Goal: Task Accomplishment & Management: Manage account settings

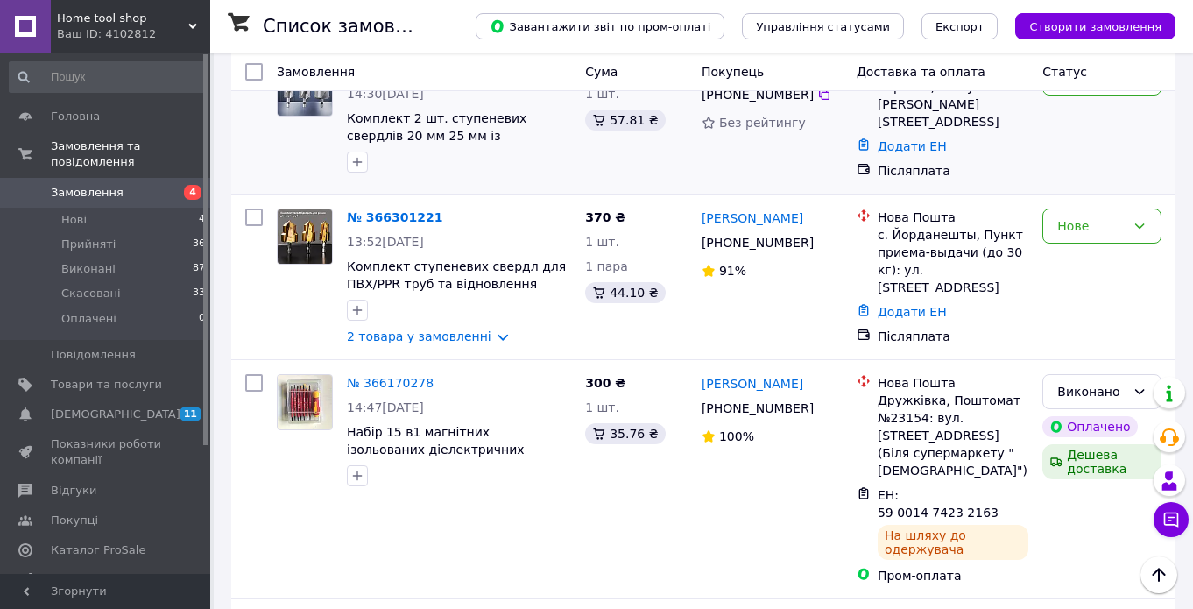
scroll to position [175, 0]
click at [449, 334] on link "2 товара у замовленні" at bounding box center [419, 336] width 145 height 14
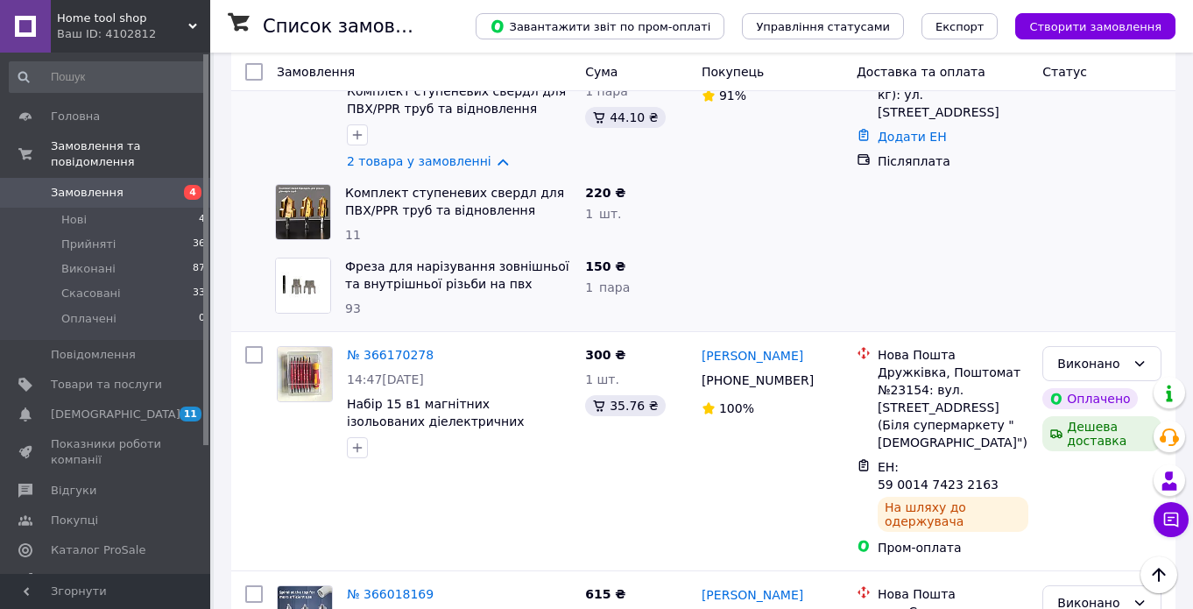
scroll to position [263, 0]
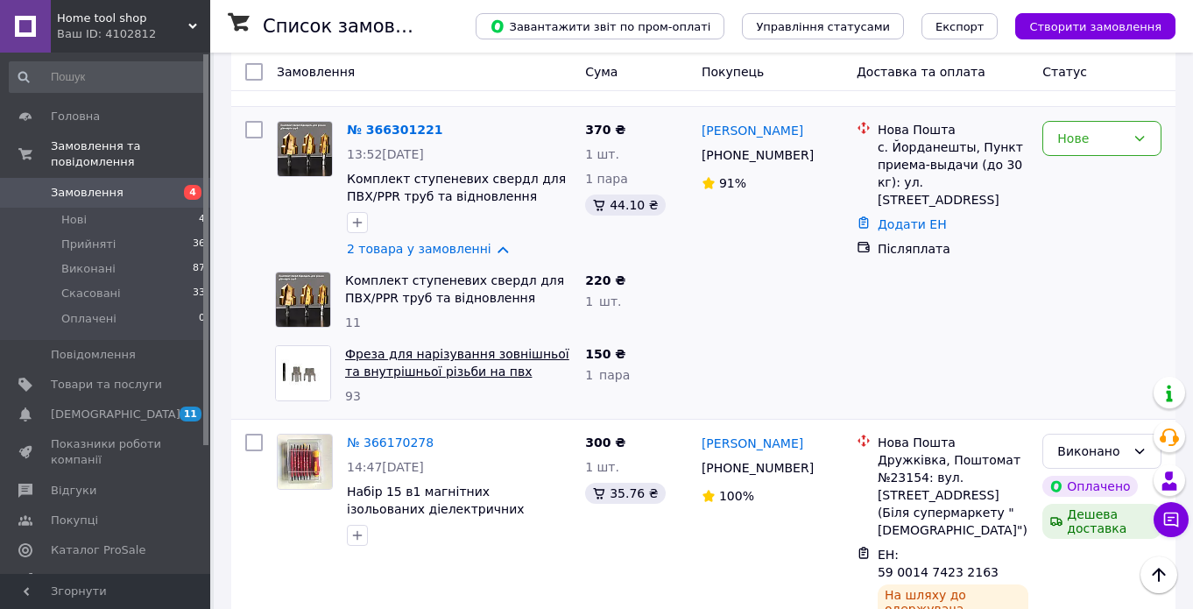
click at [444, 369] on link "Фреза для нарізування зовнішньої та внутрішньої різьби на пвх трубах 1/2" та 3/…" at bounding box center [457, 380] width 224 height 67
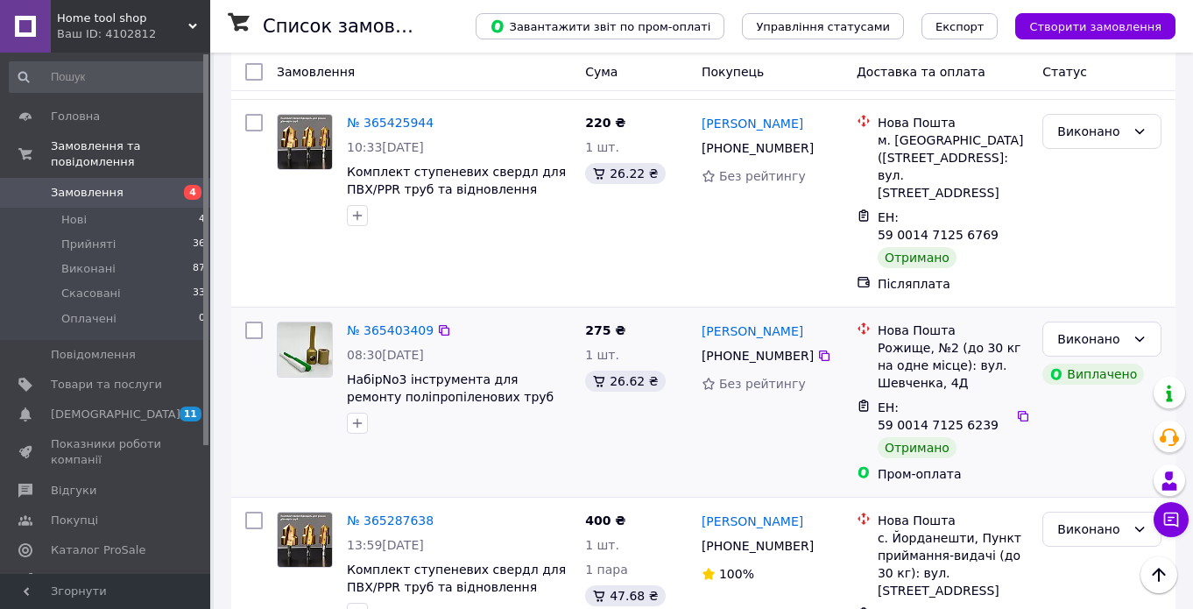
scroll to position [1577, 0]
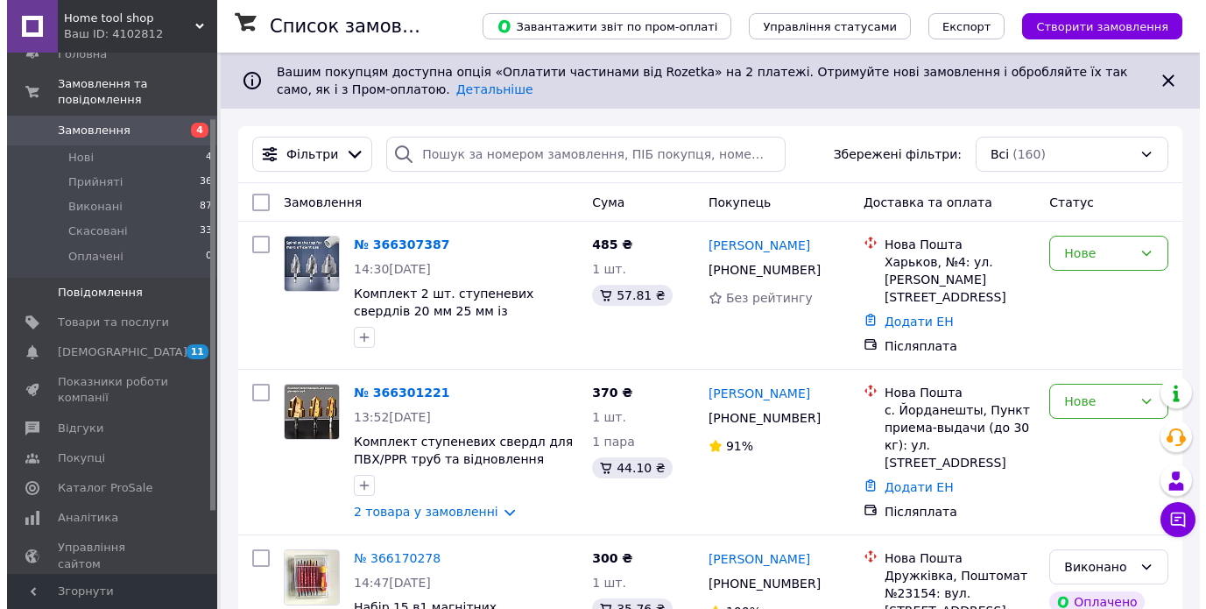
scroll to position [88, 0]
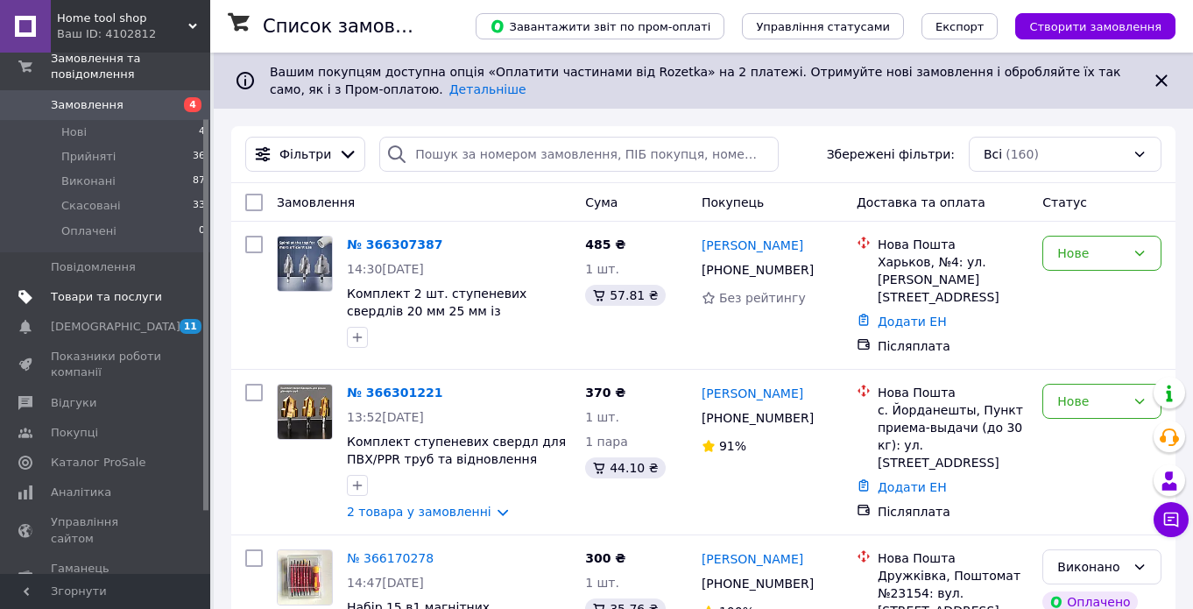
click at [106, 289] on span "Товари та послуги" at bounding box center [106, 297] width 111 height 16
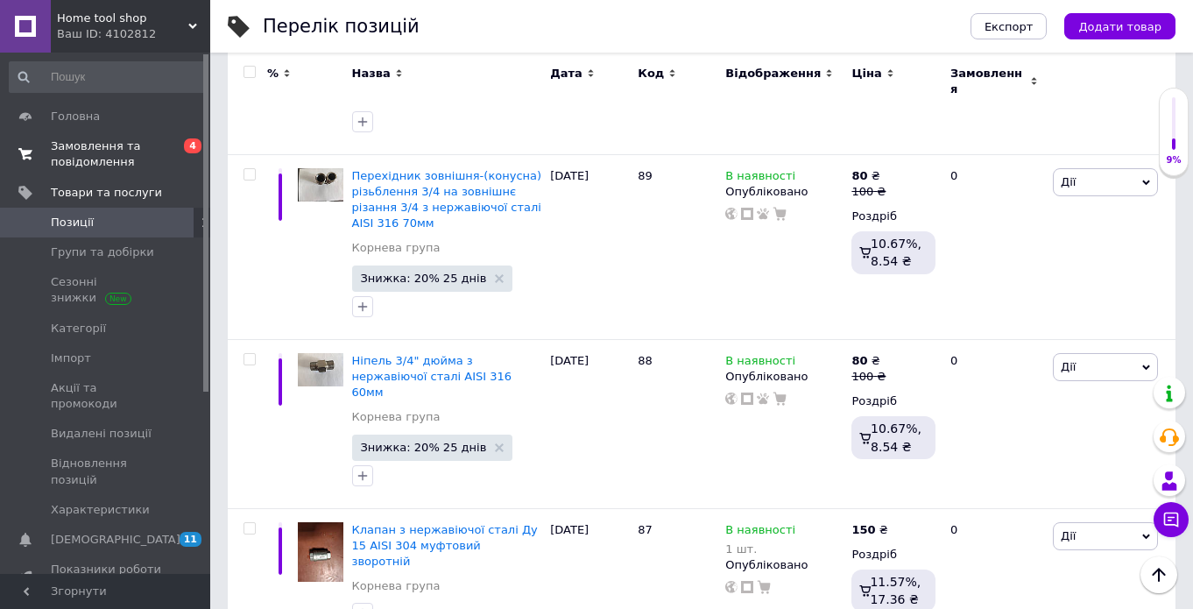
click at [103, 151] on span "Замовлення та повідомлення" at bounding box center [106, 154] width 111 height 32
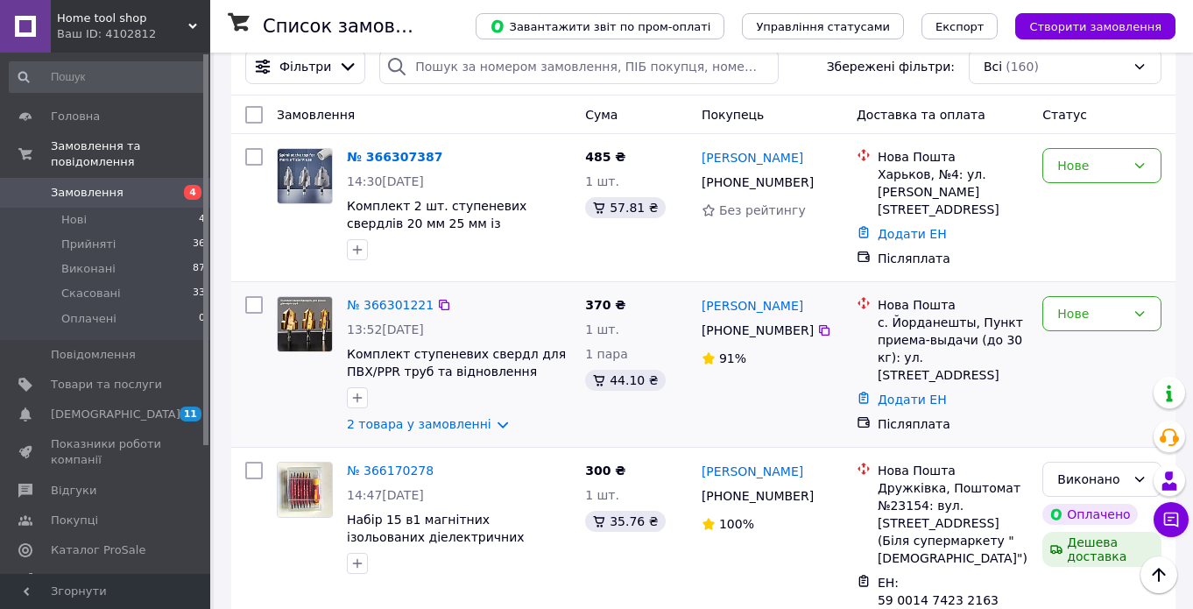
scroll to position [175, 0]
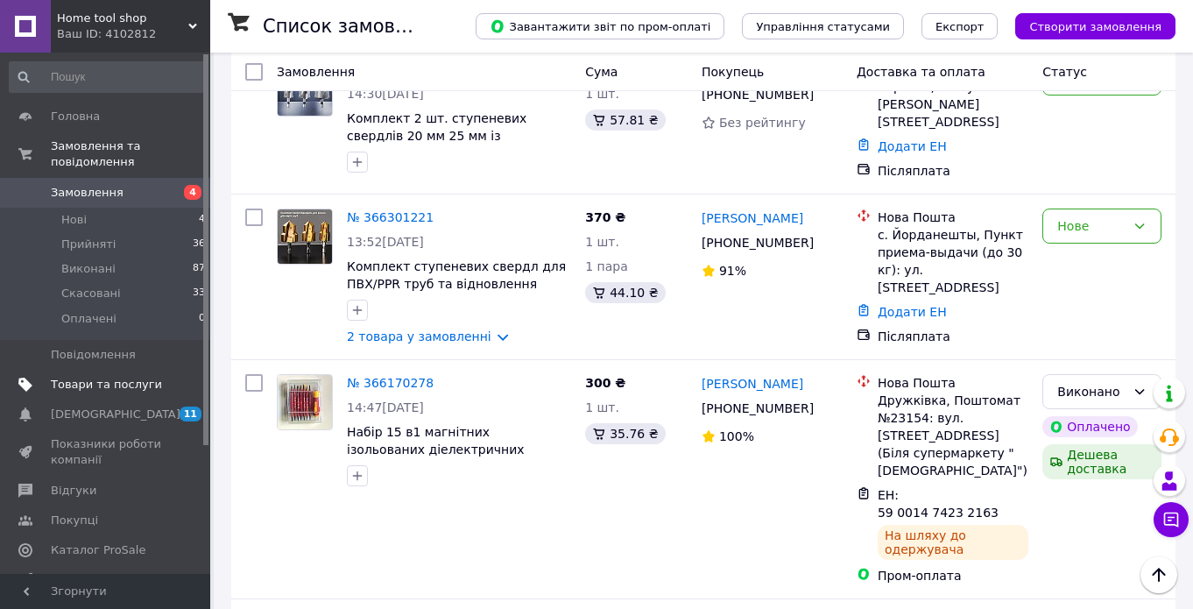
click at [109, 377] on span "Товари та послуги" at bounding box center [106, 385] width 111 height 16
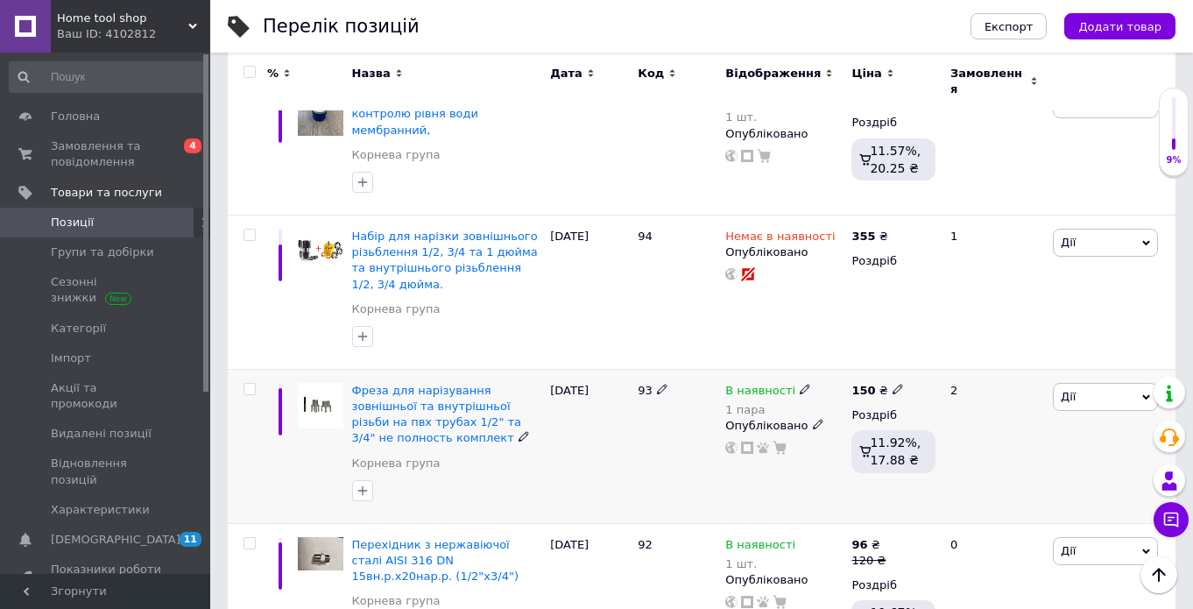
scroll to position [701, 0]
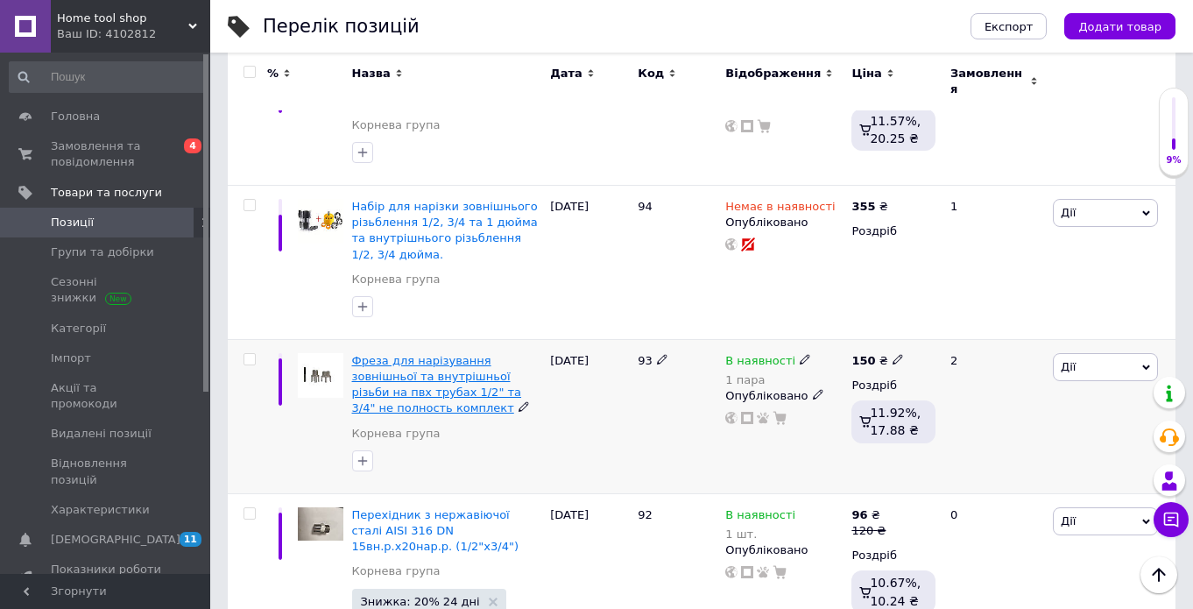
click at [475, 354] on span "Фреза для нарізування зовнішньої та внутрішньої різьби на пвх трубах 1/2" та 3/…" at bounding box center [437, 384] width 170 height 61
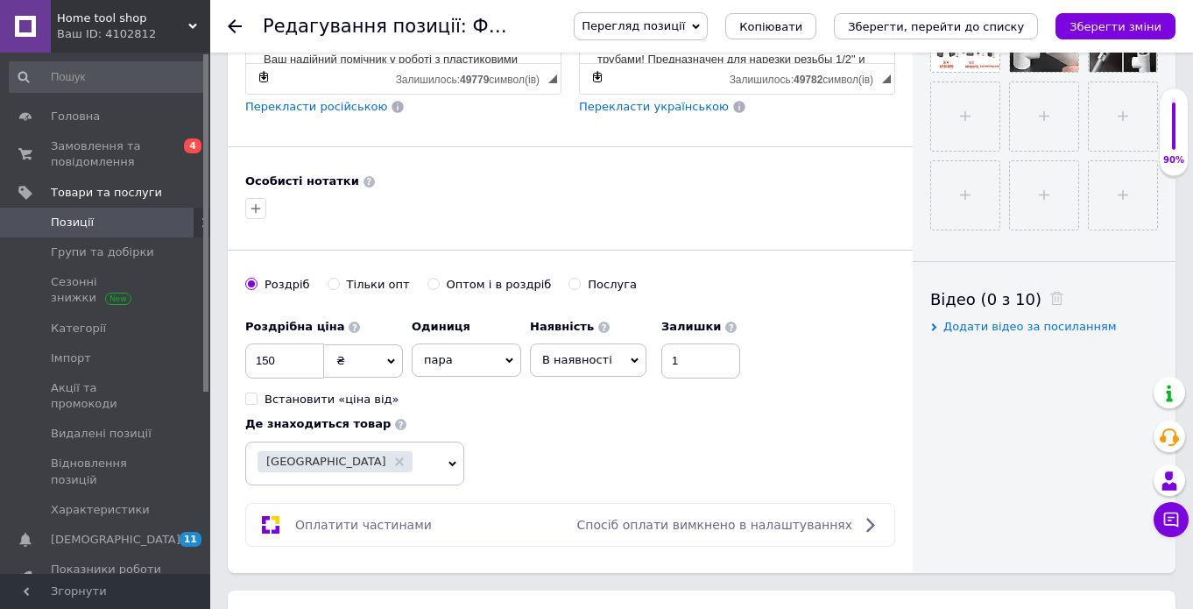
scroll to position [701, 0]
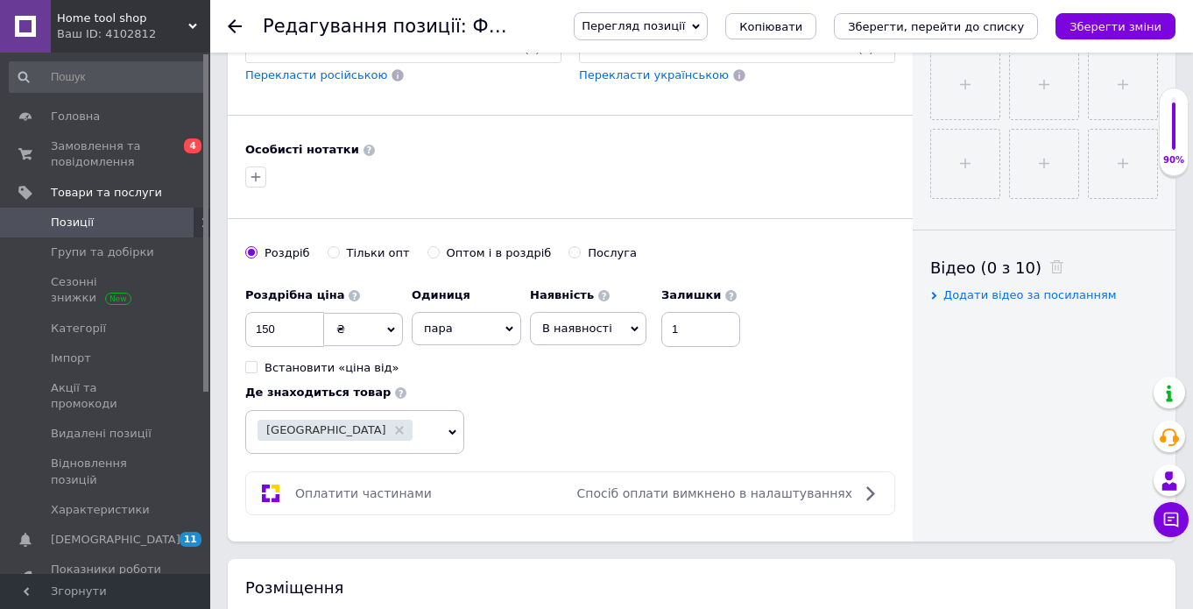
click at [631, 328] on icon at bounding box center [635, 329] width 8 height 5
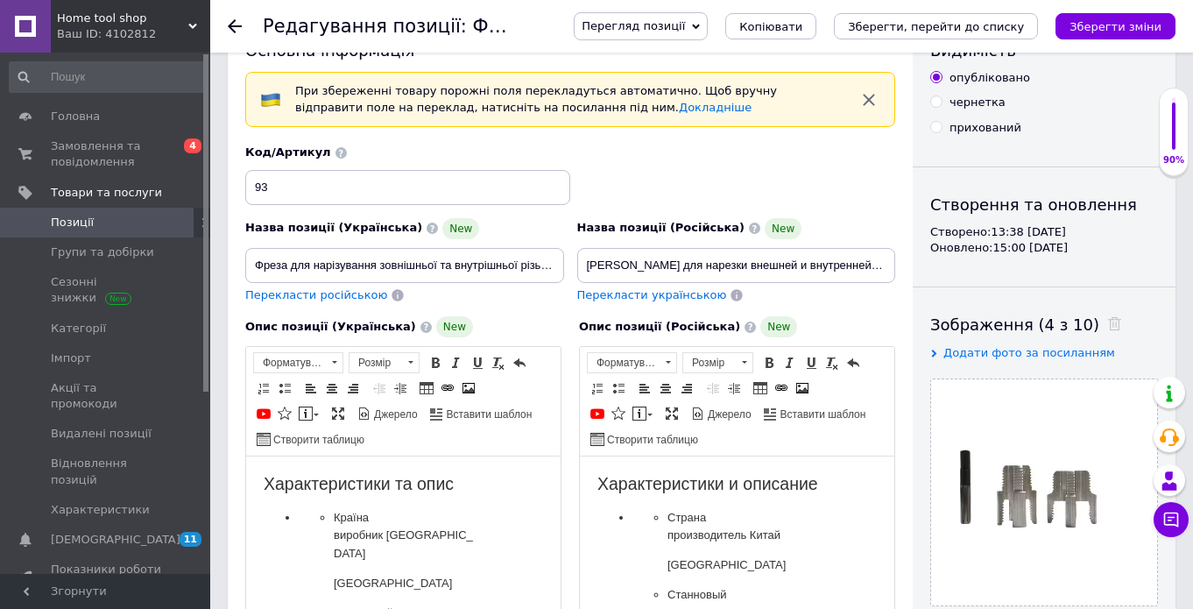
scroll to position [88, 0]
